Goal: Transaction & Acquisition: Subscribe to service/newsletter

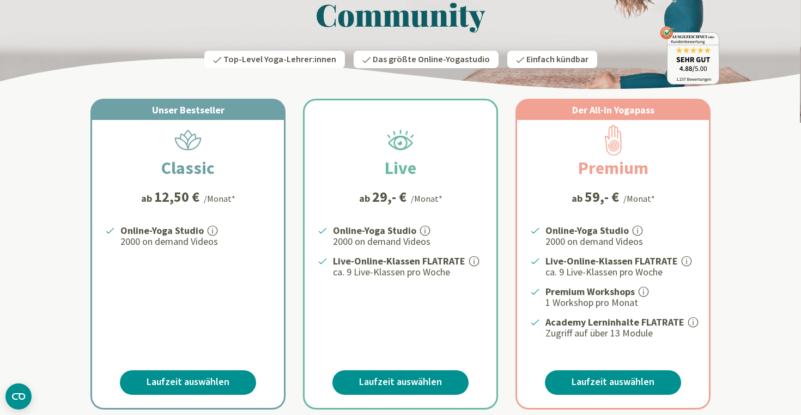
scroll to position [107, 0]
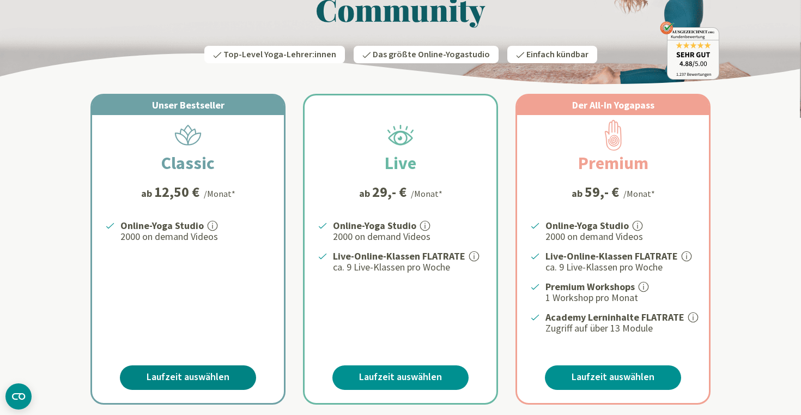
click at [155, 374] on link "Laufzeit auswählen" at bounding box center [188, 377] width 136 height 25
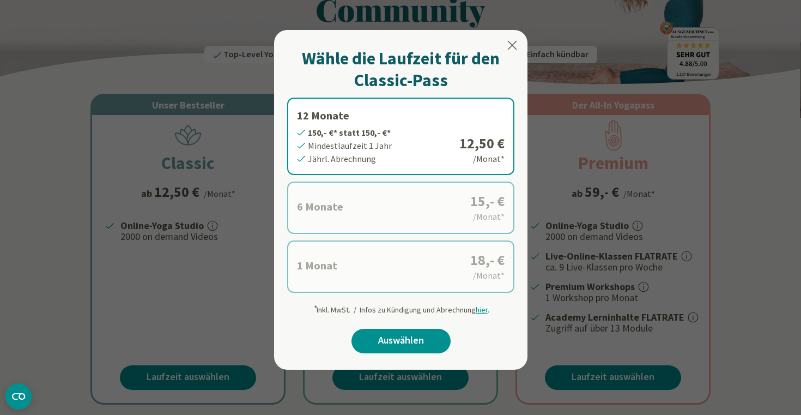
click at [322, 213] on label "6 Monate 90,- €* statt 90,- €* Mindestlaufzeit 6 Monate [GEOGRAPHIC_DATA]. Abre…" at bounding box center [400, 207] width 227 height 52
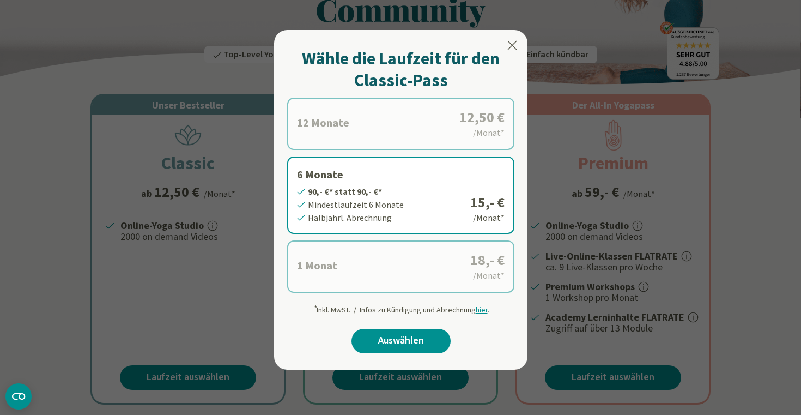
click at [514, 38] on div "Wähle die Laufzeit für den Classic-Pass 12 Monate 150,- €* statt 150,- €* Minde…" at bounding box center [400, 200] width 253 height 340
click at [511, 47] on icon at bounding box center [512, 45] width 9 height 9
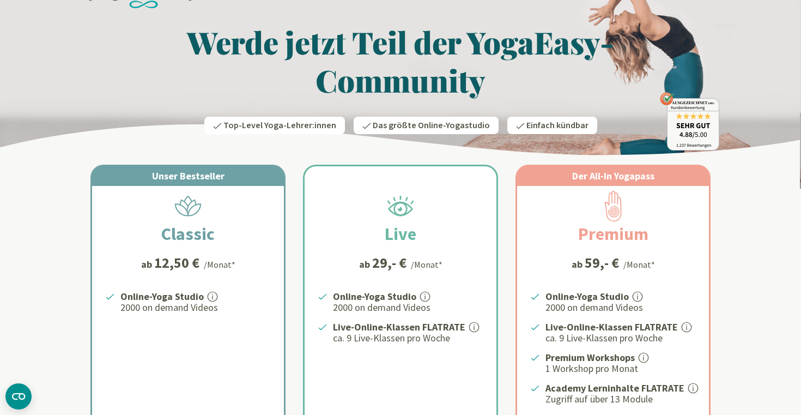
scroll to position [0, 0]
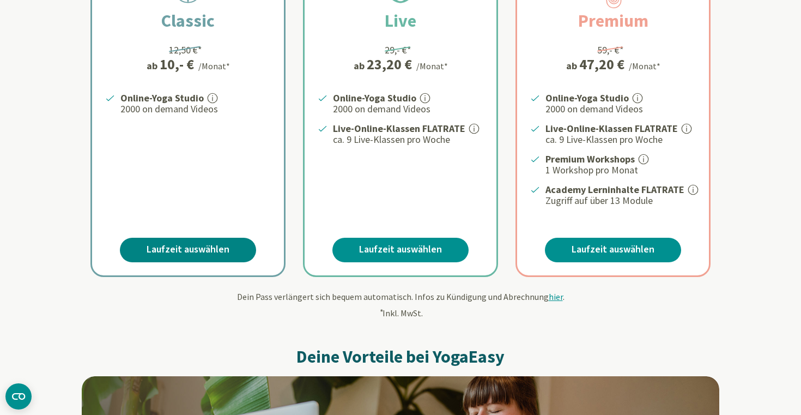
scroll to position [281, 0]
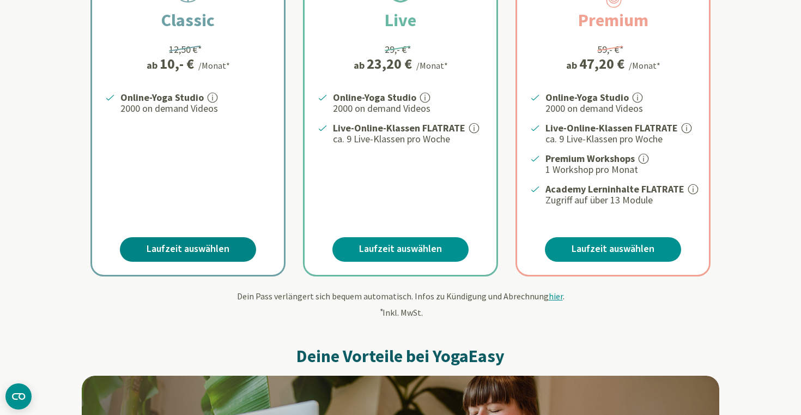
click at [202, 243] on link "Laufzeit auswählen" at bounding box center [188, 249] width 136 height 25
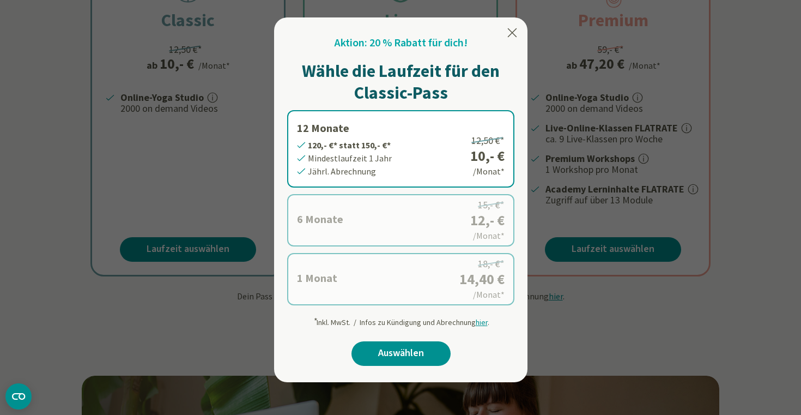
click at [356, 230] on label "6 Monate 72,- €* statt 90,- €* Mindestlaufzeit 6 Monate Halbjährl. Abrechnung 1…" at bounding box center [400, 220] width 227 height 52
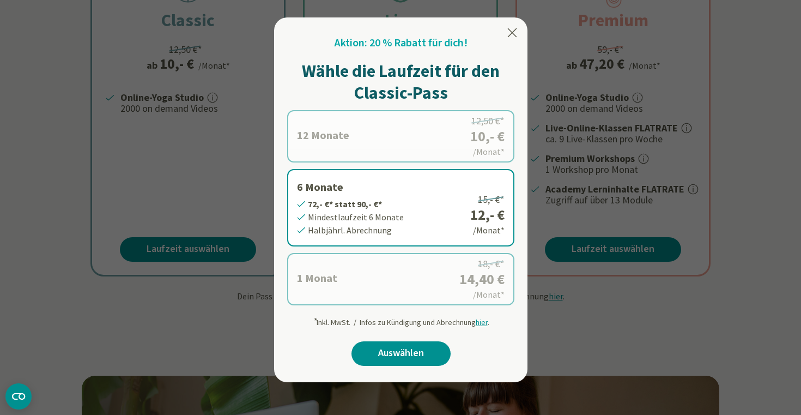
drag, startPoint x: 514, startPoint y: 34, endPoint x: 547, endPoint y: 8, distance: 42.2
click at [514, 35] on icon at bounding box center [512, 32] width 9 height 9
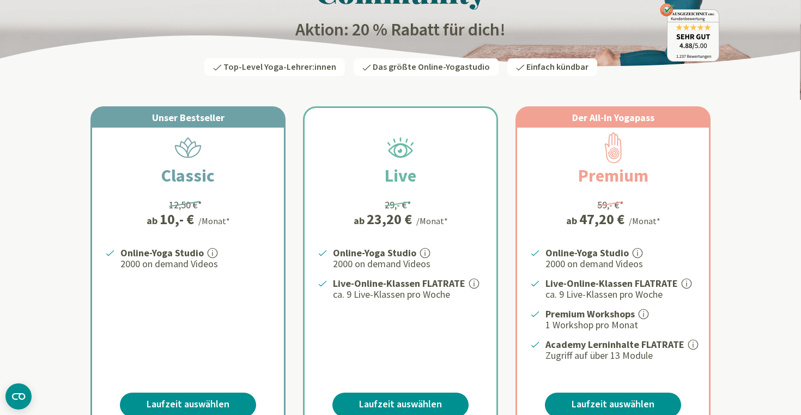
scroll to position [128, 0]
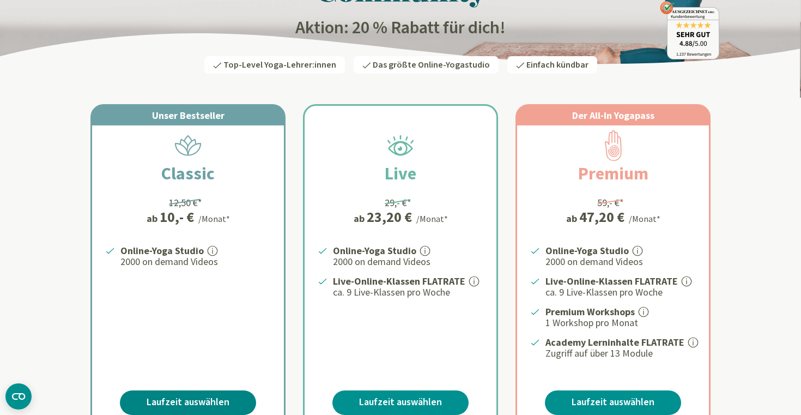
click at [183, 399] on link "Laufzeit auswählen" at bounding box center [188, 402] width 136 height 25
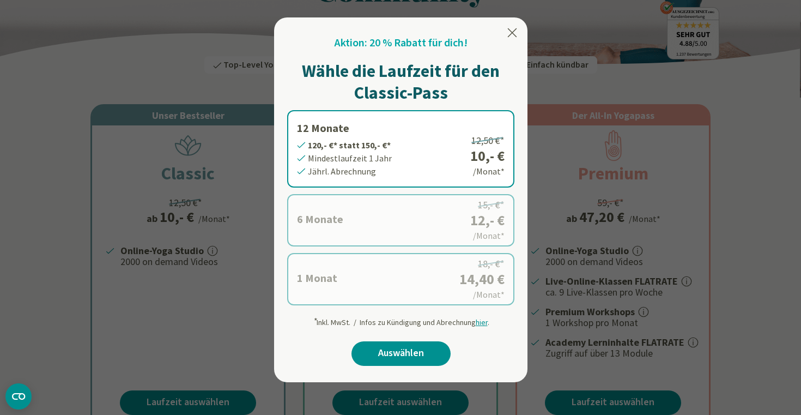
click at [513, 29] on icon at bounding box center [512, 32] width 13 height 13
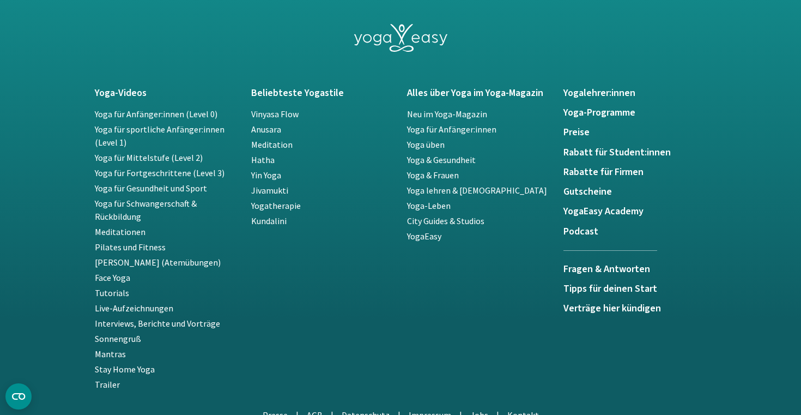
scroll to position [2296, 0]
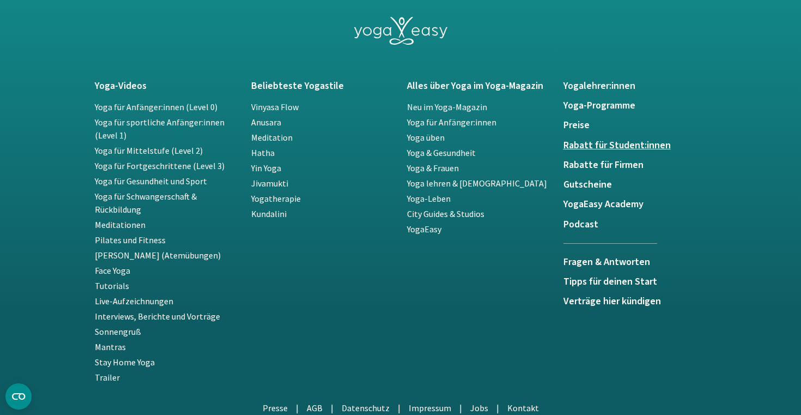
click at [596, 143] on h5 "Rabatt für Student:innen" at bounding box center [635, 145] width 143 height 11
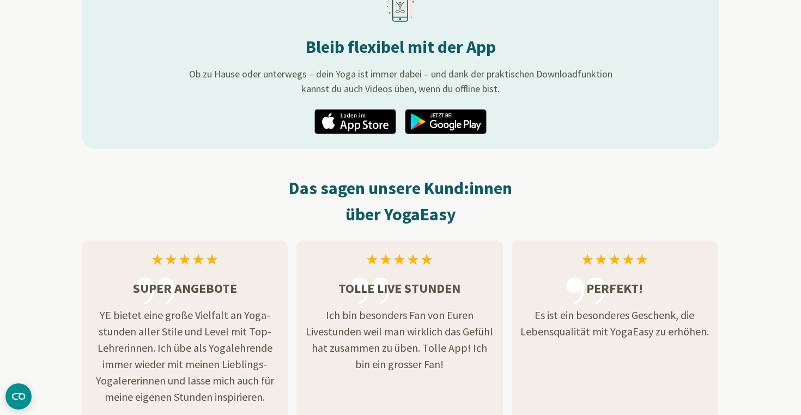
scroll to position [1462, 0]
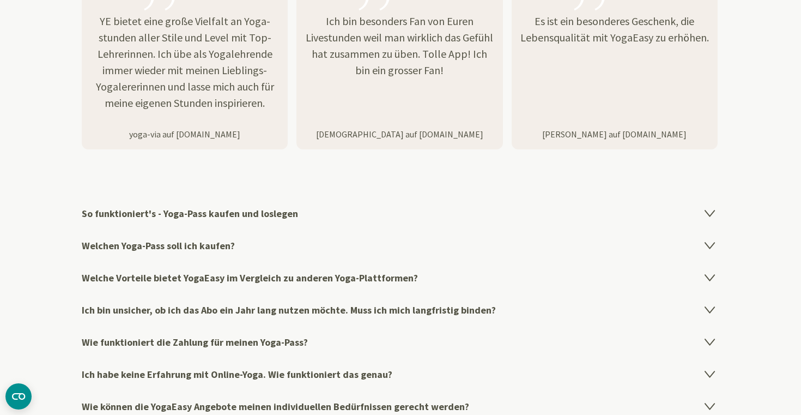
scroll to position [1664, 0]
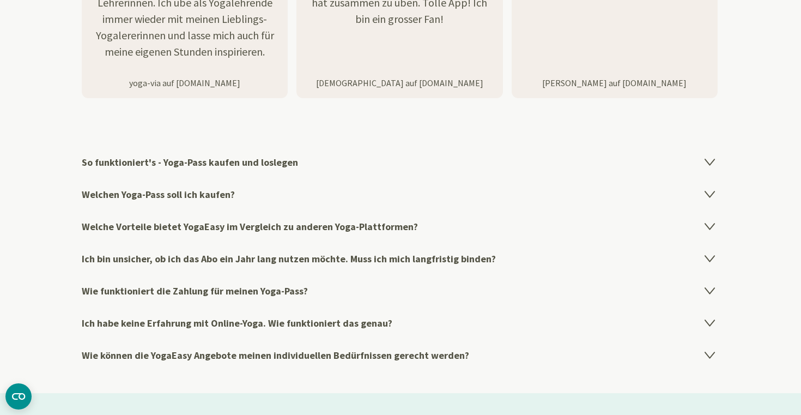
click at [264, 254] on h4 "Ich bin unsicher, ob ich das Abo ein Jahr lang nutzen möchte. Muss ich mich lan…" at bounding box center [401, 259] width 638 height 32
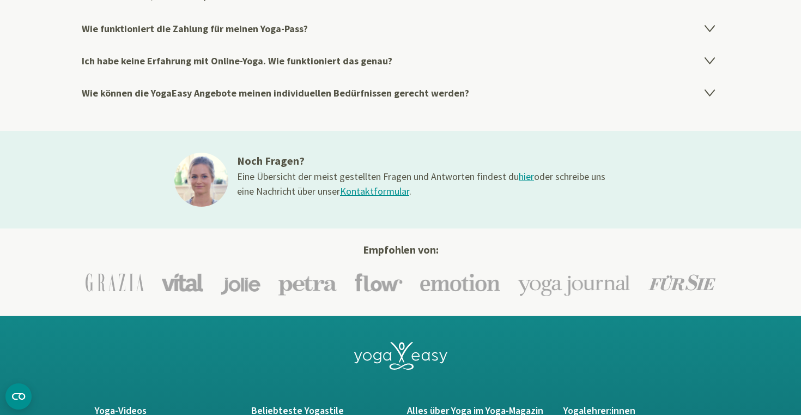
scroll to position [2056, 0]
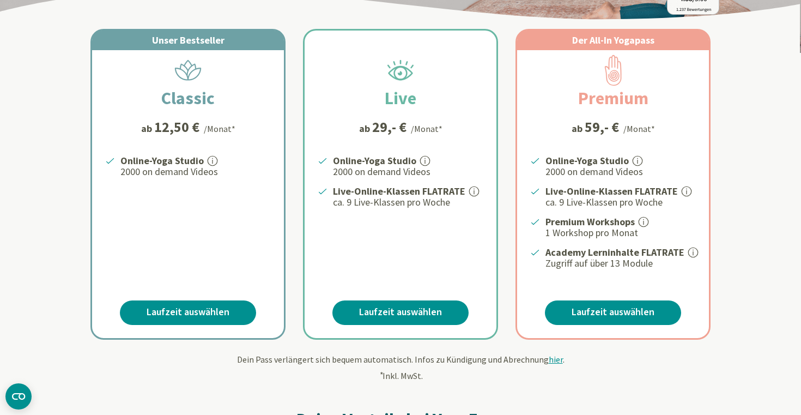
scroll to position [176, 0]
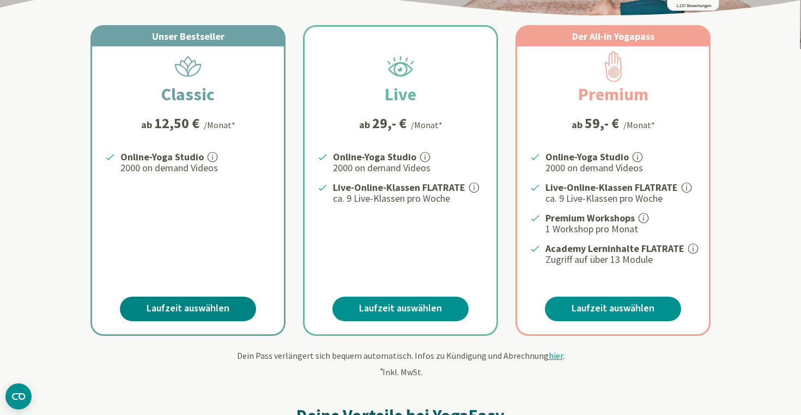
click at [209, 296] on link "Laufzeit auswählen" at bounding box center [188, 308] width 136 height 25
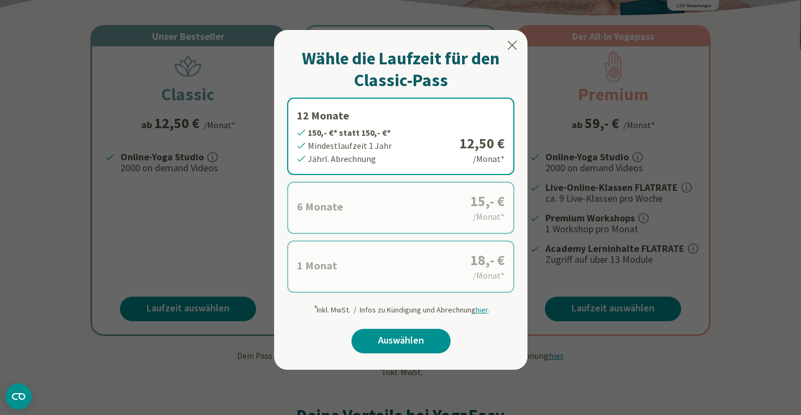
click at [516, 48] on icon at bounding box center [512, 45] width 9 height 9
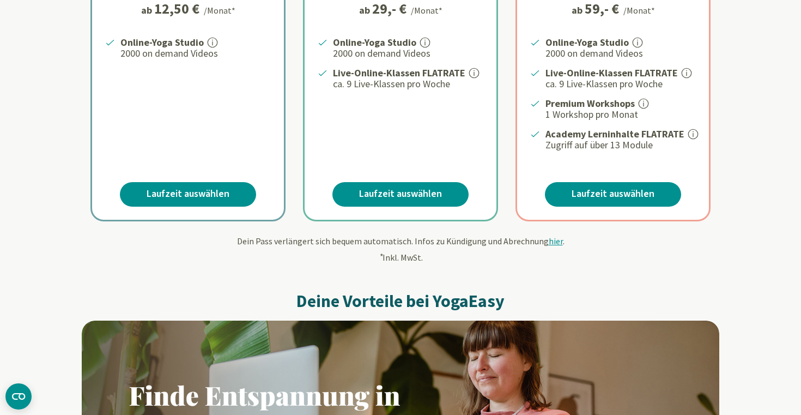
scroll to position [275, 0]
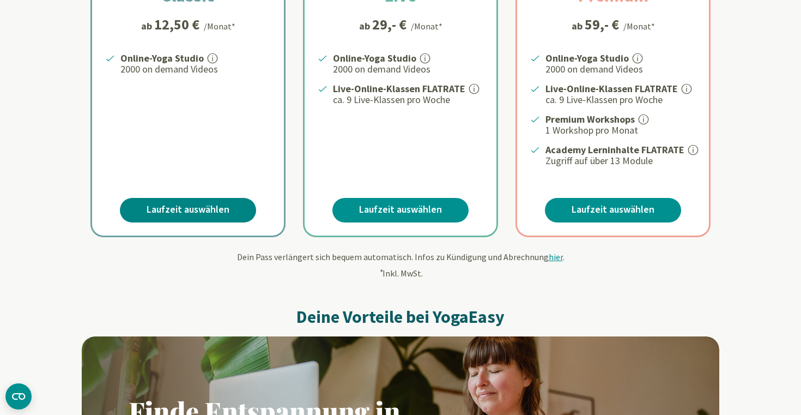
click at [230, 211] on link "Laufzeit auswählen" at bounding box center [188, 210] width 136 height 25
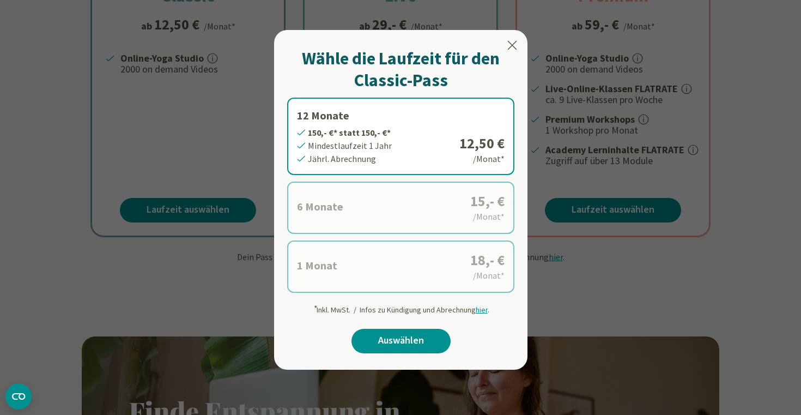
click at [511, 44] on icon at bounding box center [512, 45] width 9 height 9
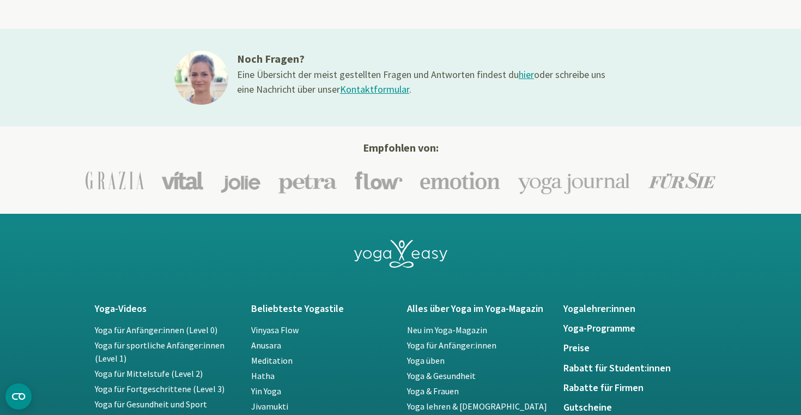
scroll to position [1959, 0]
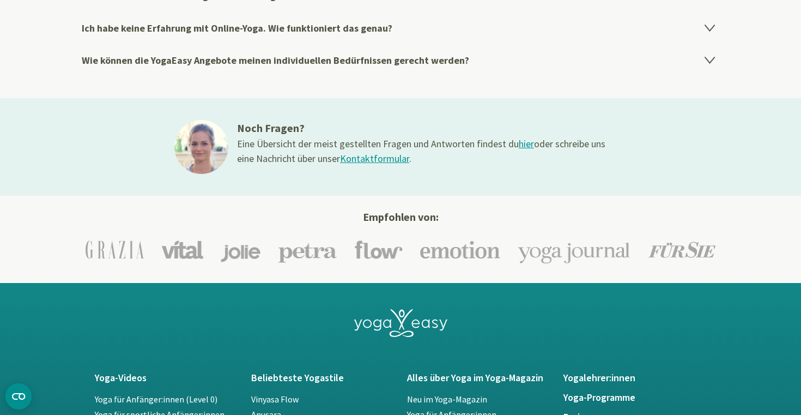
click at [383, 157] on link "Kontaktformular" at bounding box center [374, 158] width 69 height 13
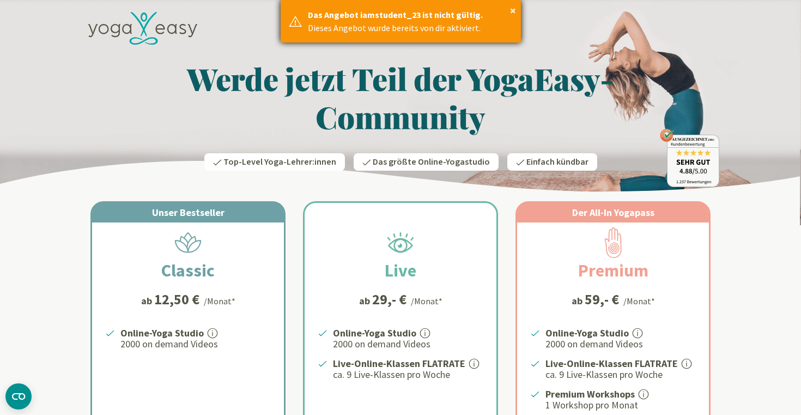
click at [508, 22] on div "Dieses Angebot wurde bereits von dir aktiviert." at bounding box center [410, 27] width 205 height 13
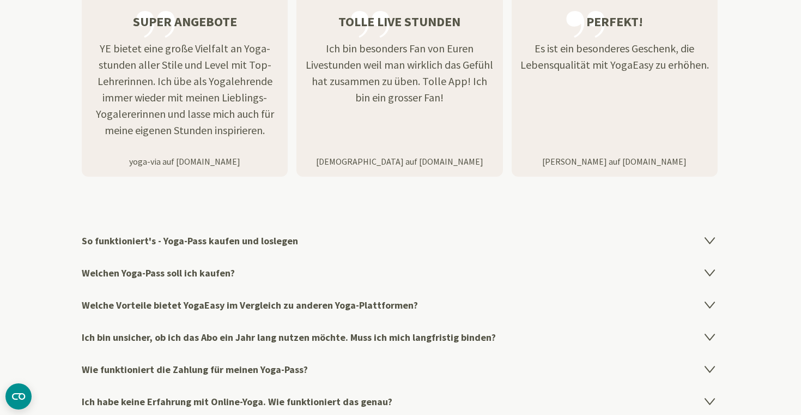
scroll to position [1651, 0]
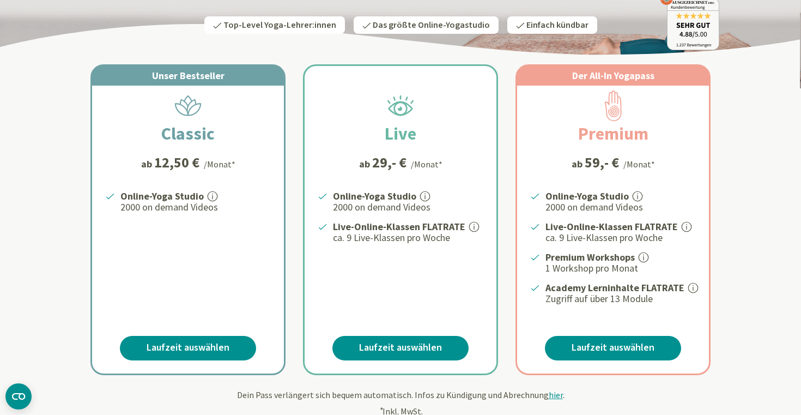
scroll to position [143, 0]
